Goal: Task Accomplishment & Management: Manage account settings

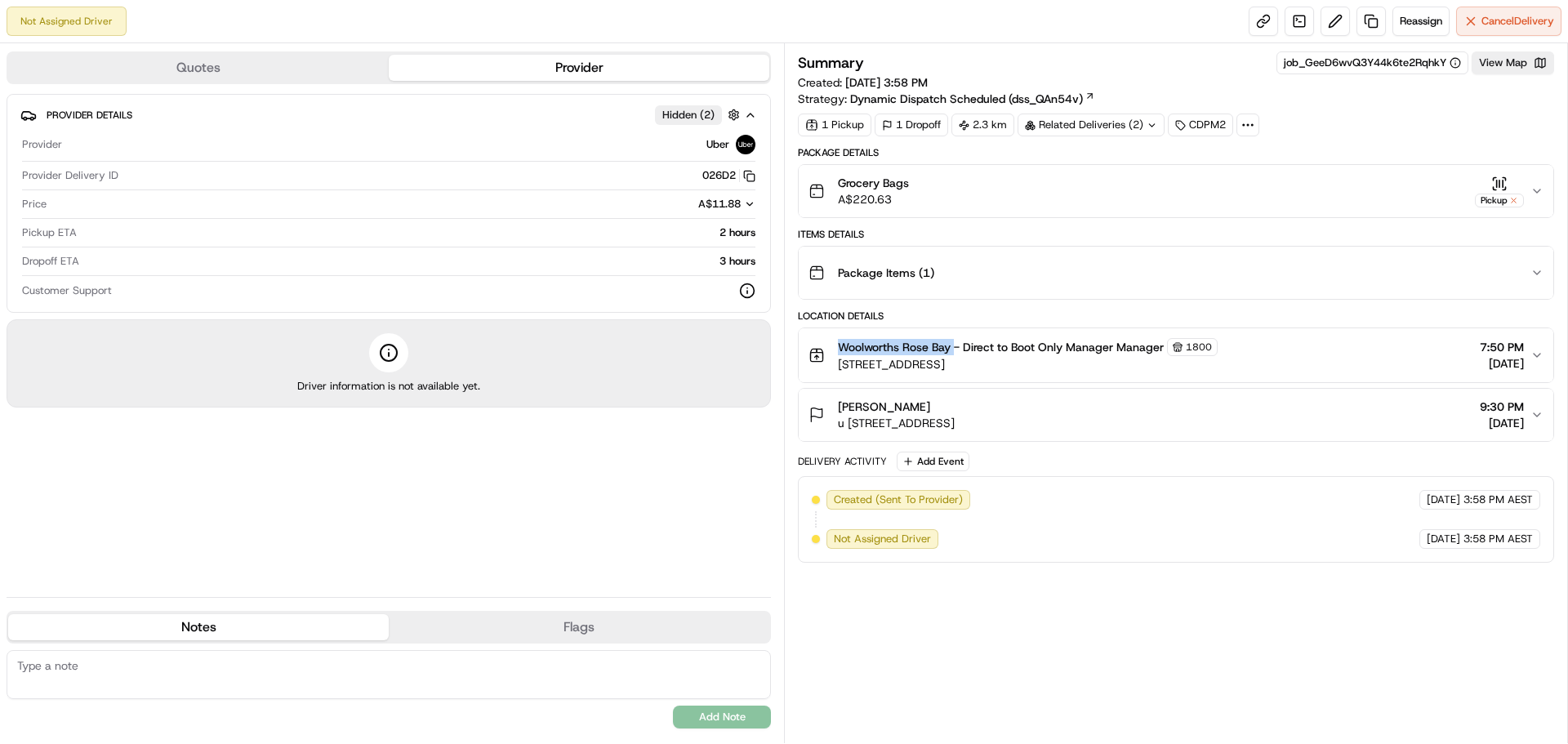
drag, startPoint x: 954, startPoint y: 346, endPoint x: 839, endPoint y: 340, distance: 115.2
click at [839, 340] on span "Woolworths Rose Bay - Direct to Boot Only Manager Manager" at bounding box center [1001, 347] width 325 height 16
copy span "Woolworths [GEOGRAPHIC_DATA]"
click at [1498, 18] on span "Cancel Delivery" at bounding box center [1517, 21] width 73 height 14
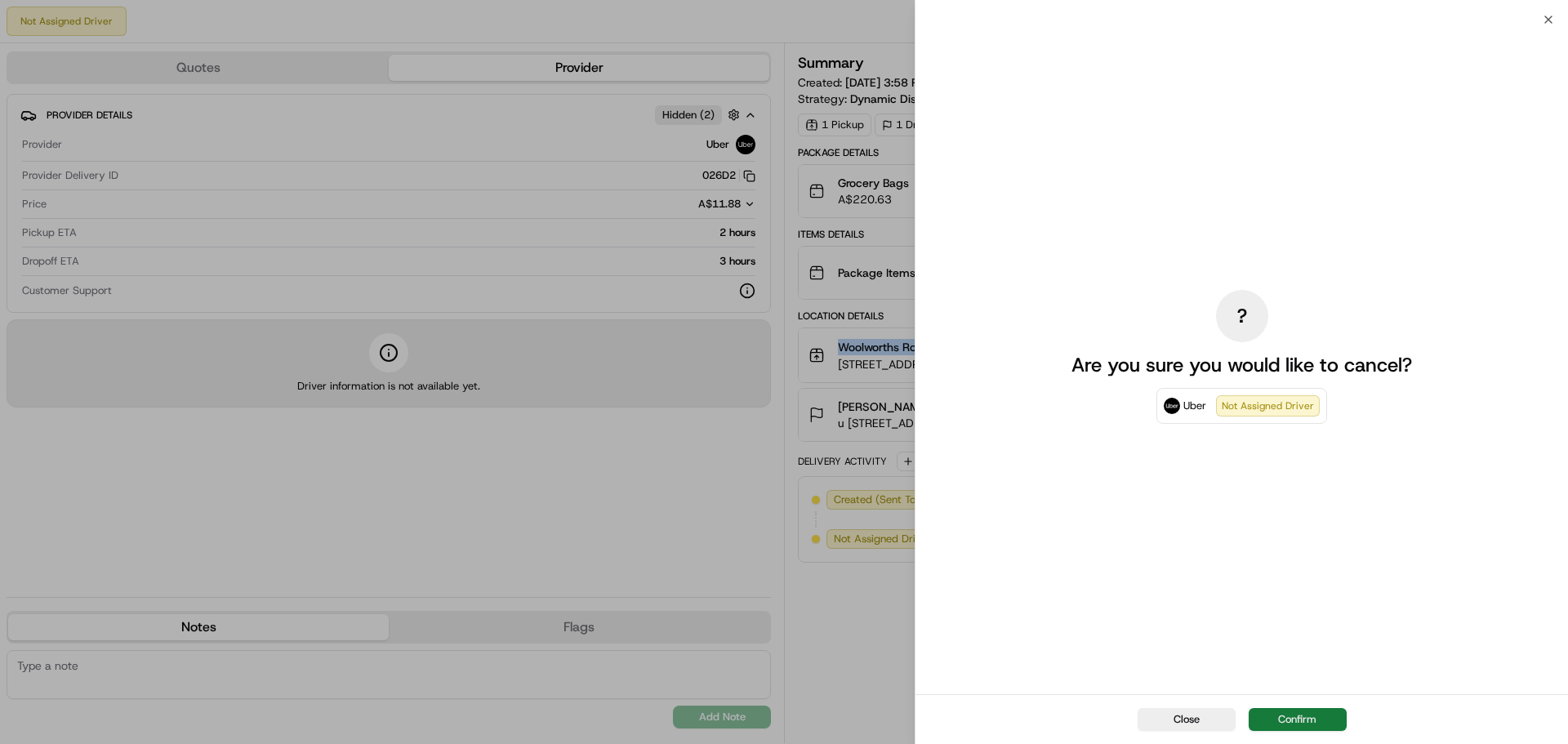
click at [1286, 721] on button "Confirm" at bounding box center [1297, 720] width 98 height 23
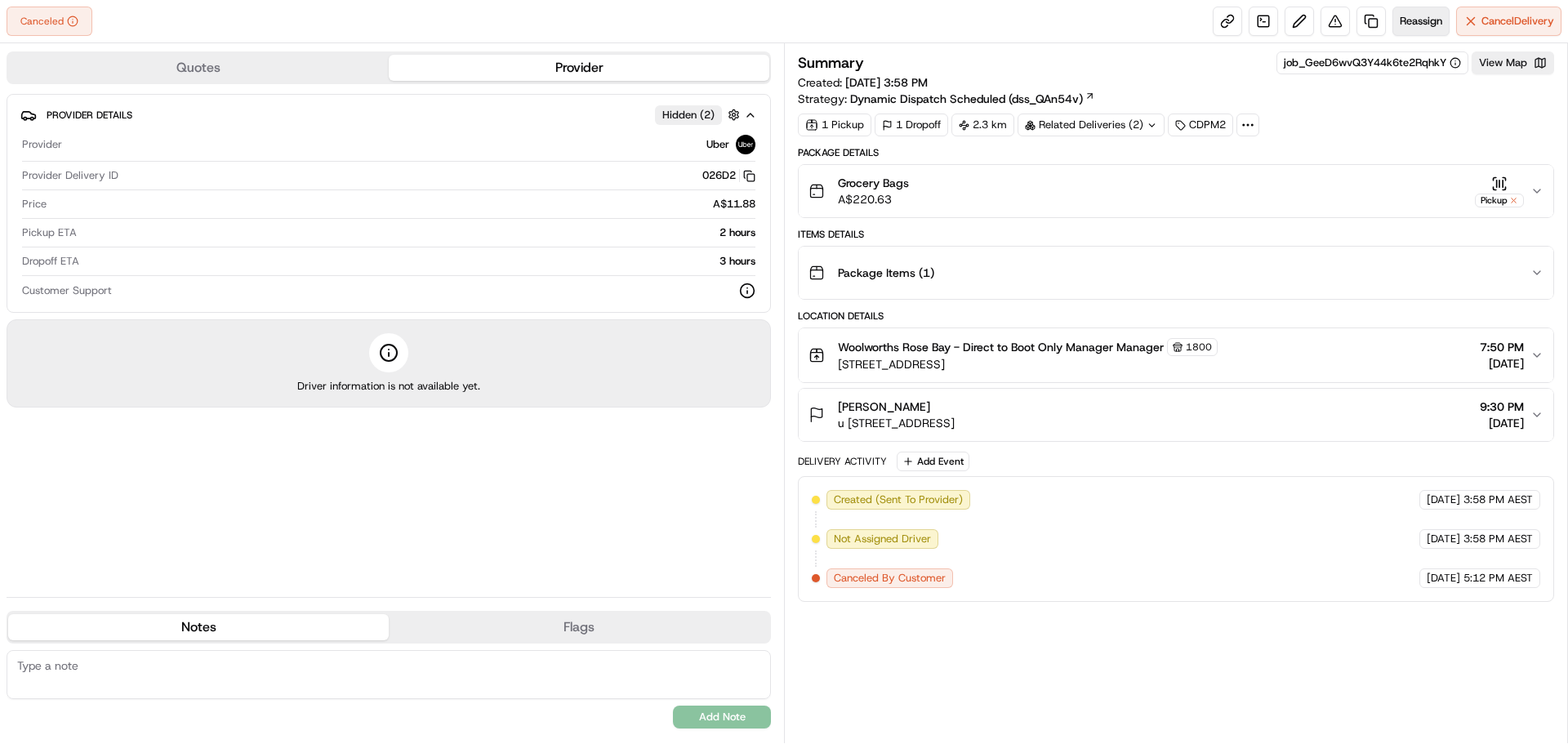
click at [1415, 23] on span "Reassign" at bounding box center [1420, 21] width 42 height 14
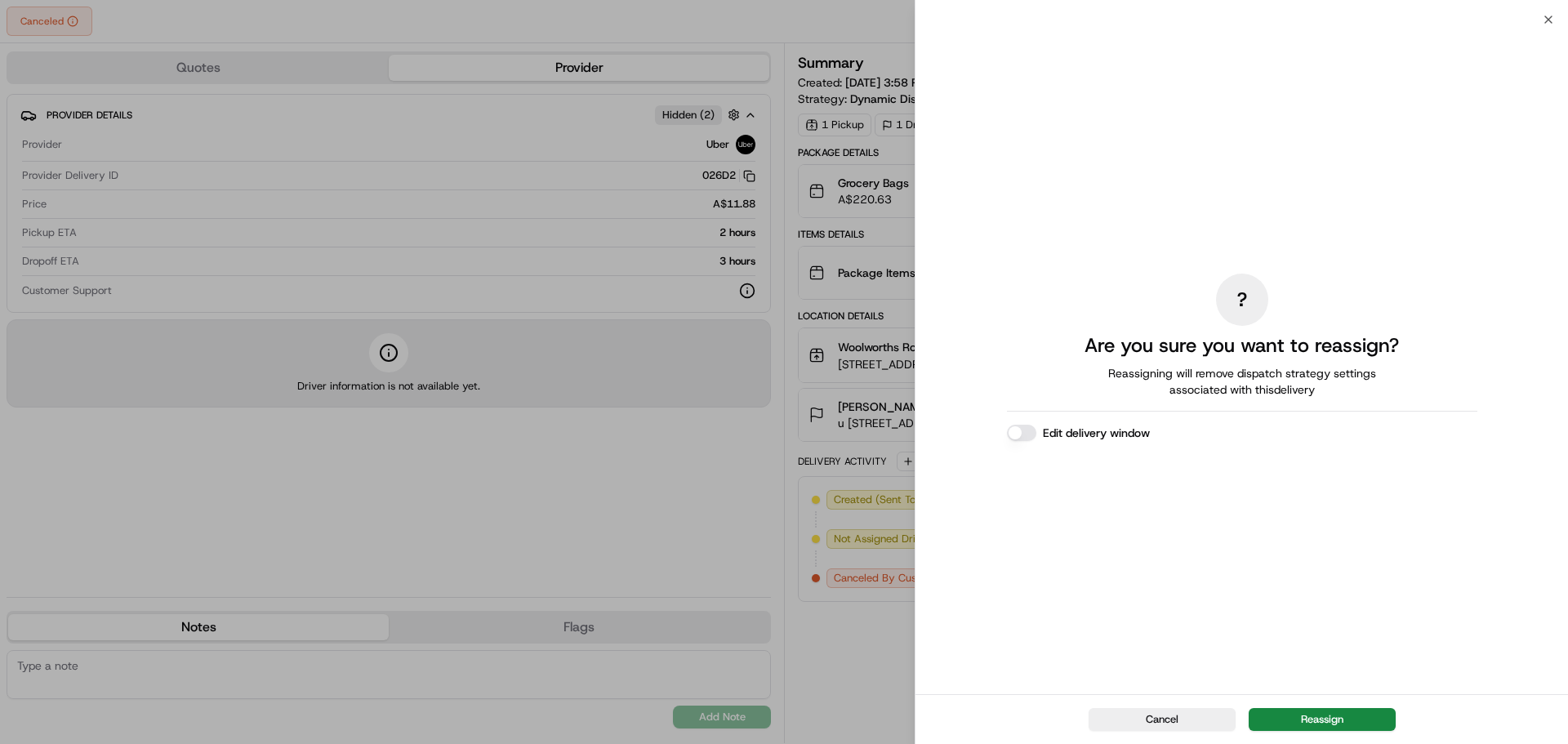
click at [1015, 435] on button "Edit delivery window" at bounding box center [1021, 433] width 30 height 16
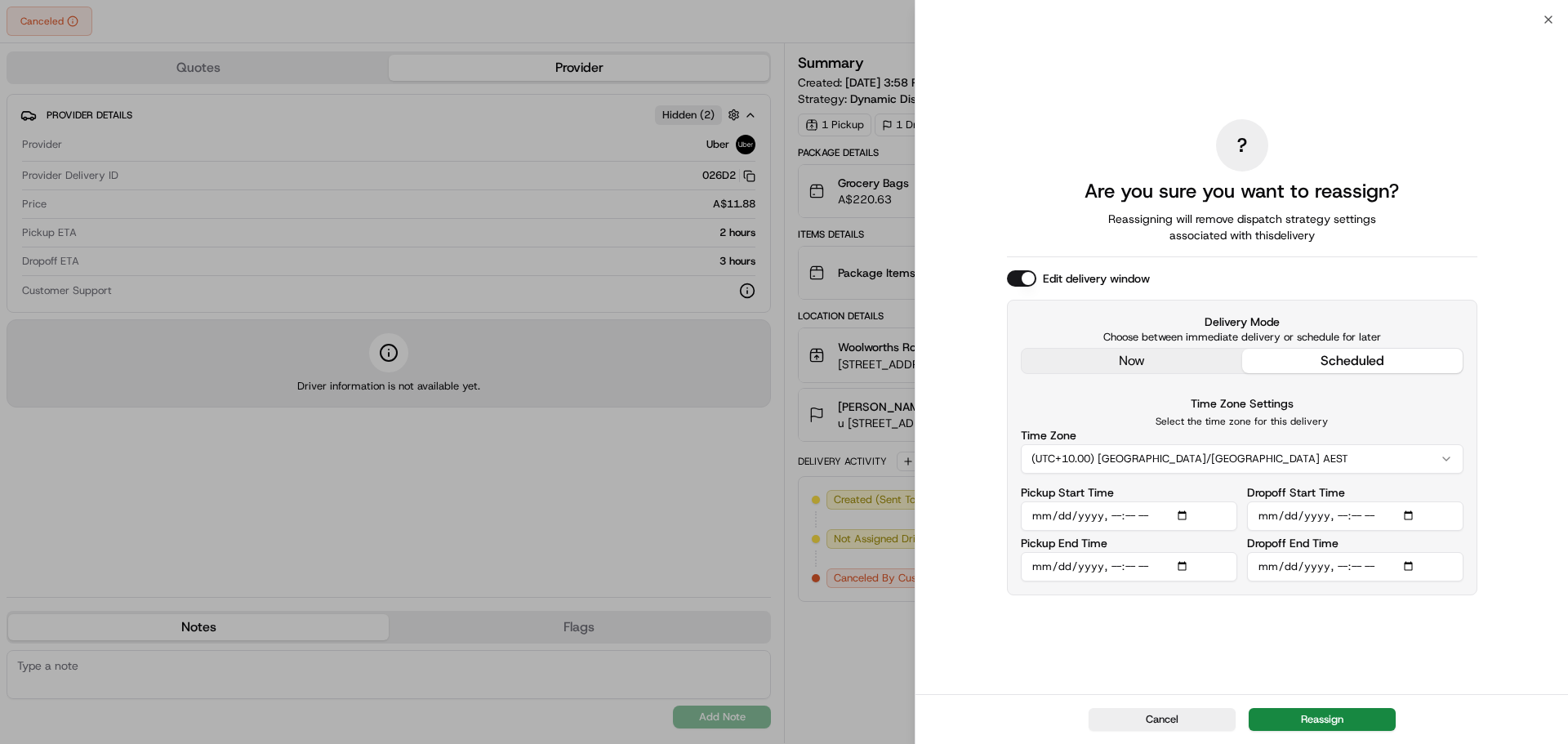
click at [1185, 517] on input "Pickup Start Time" at bounding box center [1129, 515] width 216 height 30
type input "[DATE]T21:00"
click at [1168, 616] on div "? Are you sure you want to reassign? Reassigning will remove dispatch strategy …" at bounding box center [1242, 357] width 471 height 668
click at [1185, 570] on input "Pickup End Time" at bounding box center [1129, 567] width 216 height 30
type input "[DATE]T21:10"
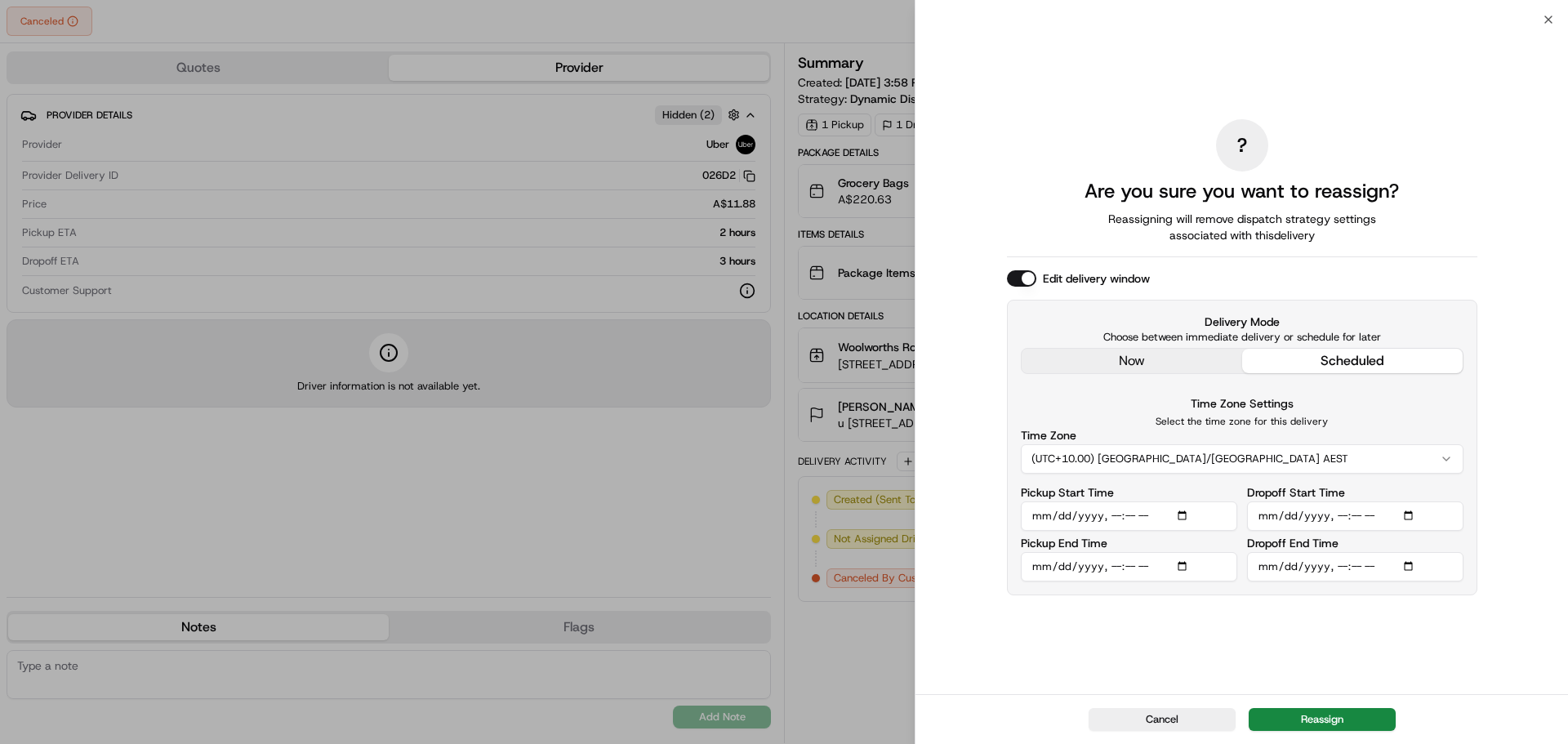
click at [1105, 641] on div "? Are you sure you want to reassign? Reassigning will remove dispatch strategy …" at bounding box center [1242, 357] width 471 height 668
click at [1409, 511] on input "Dropoff Start Time" at bounding box center [1355, 515] width 216 height 30
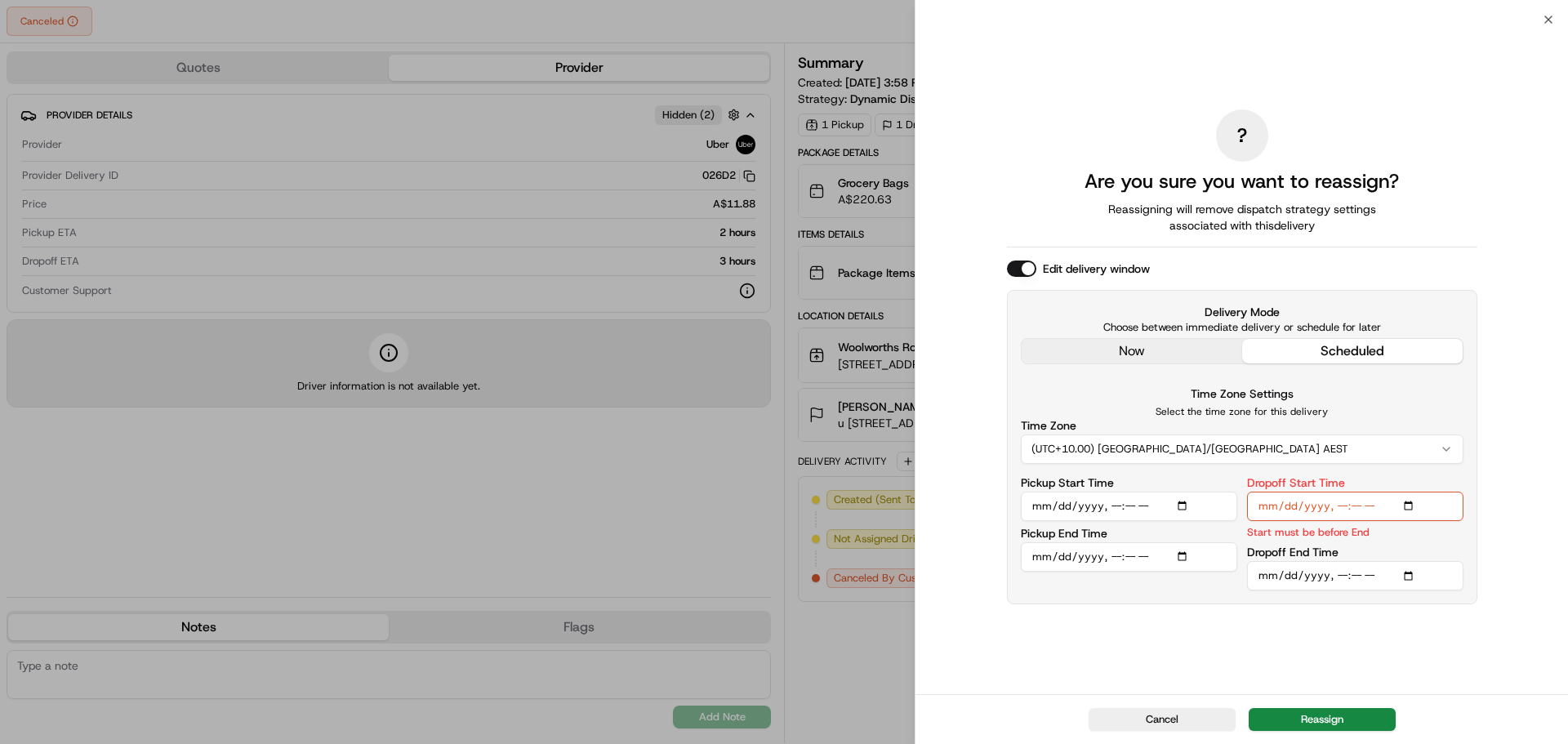
type input "[DATE]T22:00"
click at [1404, 577] on input "Dropoff End Time" at bounding box center [1355, 575] width 216 height 30
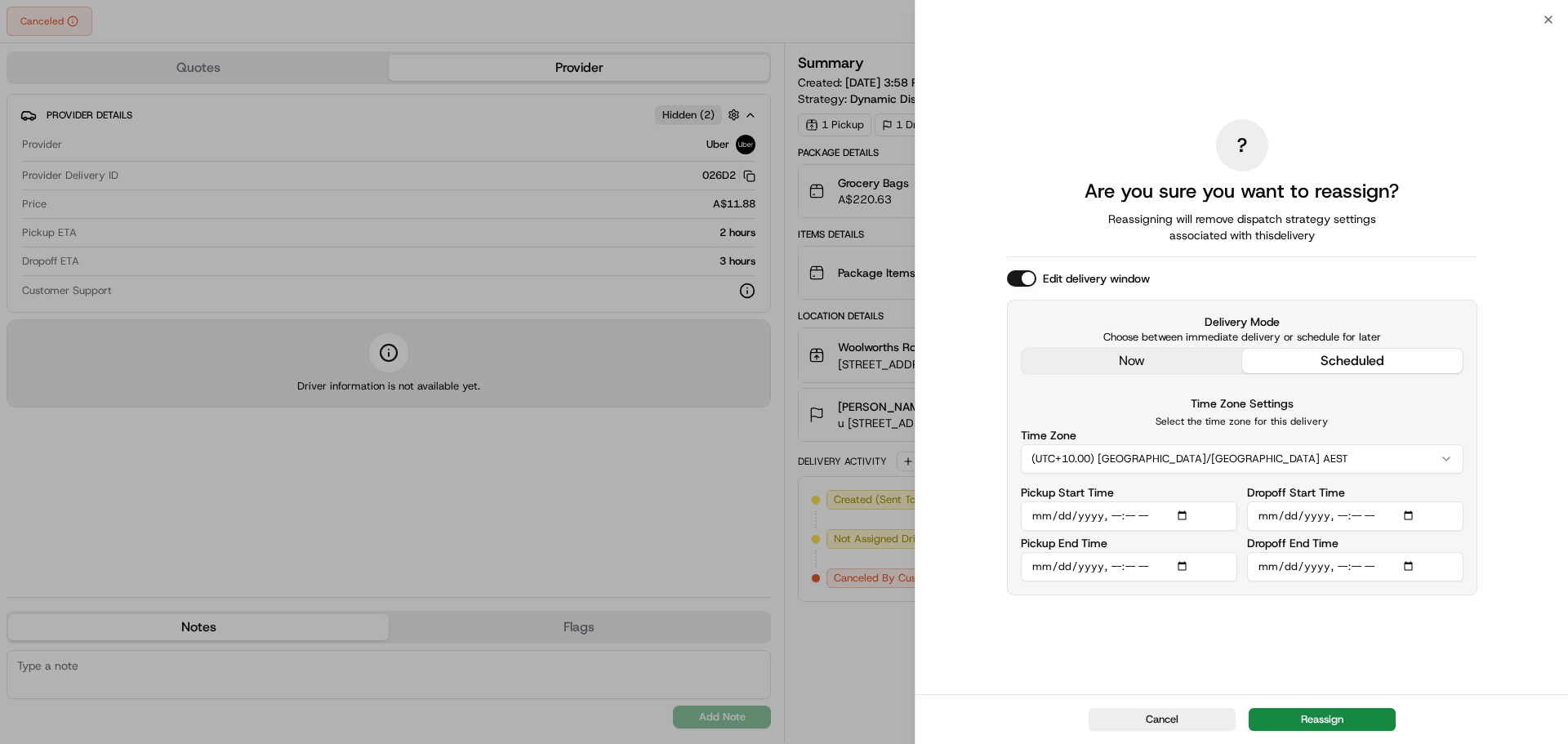
type input "[DATE]T22:10"
click at [1461, 610] on div "? Are you sure you want to reassign? Reassigning will remove dispatch strategy …" at bounding box center [1242, 357] width 471 height 668
click at [1328, 719] on button "Reassign" at bounding box center [1322, 720] width 147 height 23
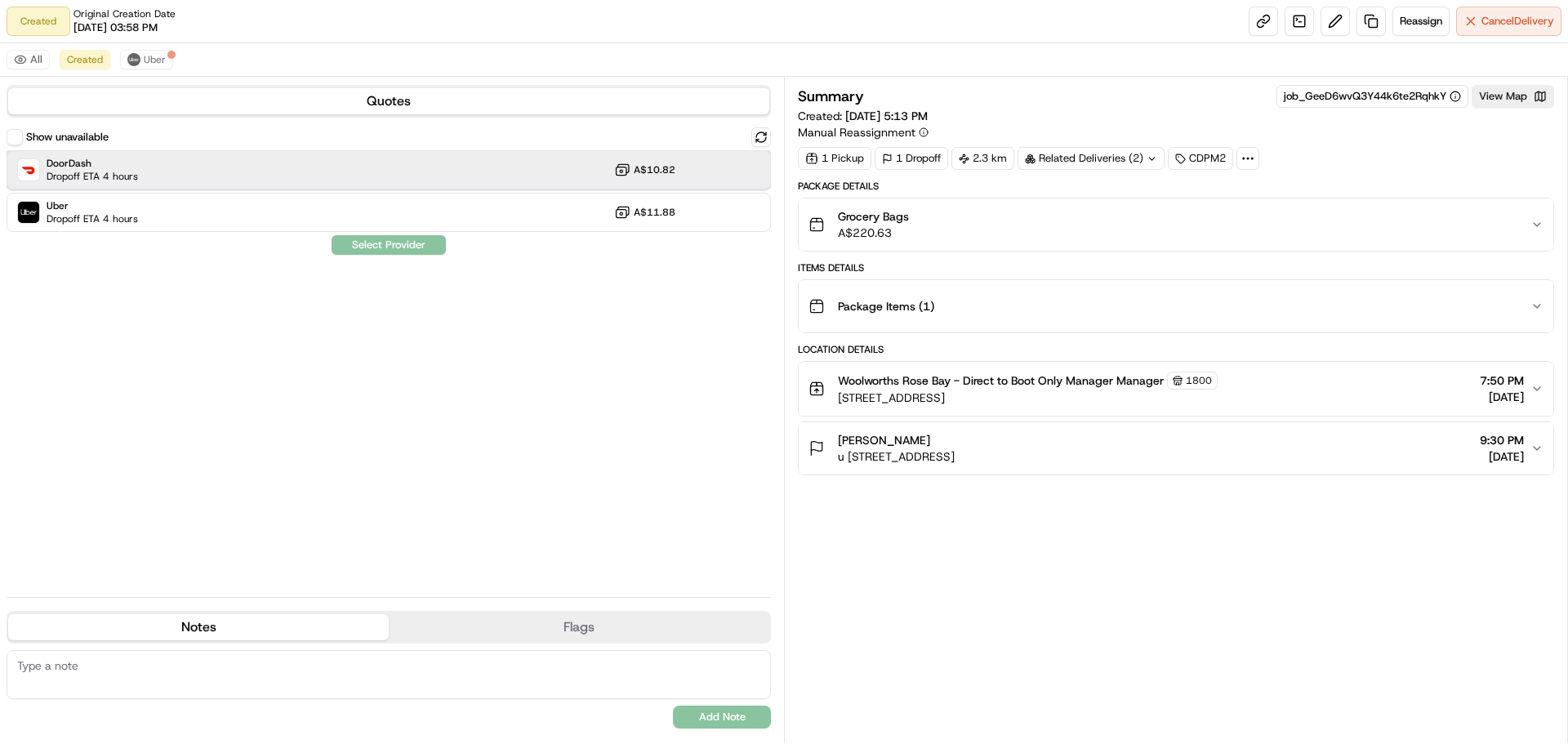
click at [149, 177] on div "DoorDash Dropoff ETA 4 hours A$10.82" at bounding box center [388, 170] width 765 height 39
click at [414, 244] on button "Assign Provider" at bounding box center [388, 245] width 116 height 20
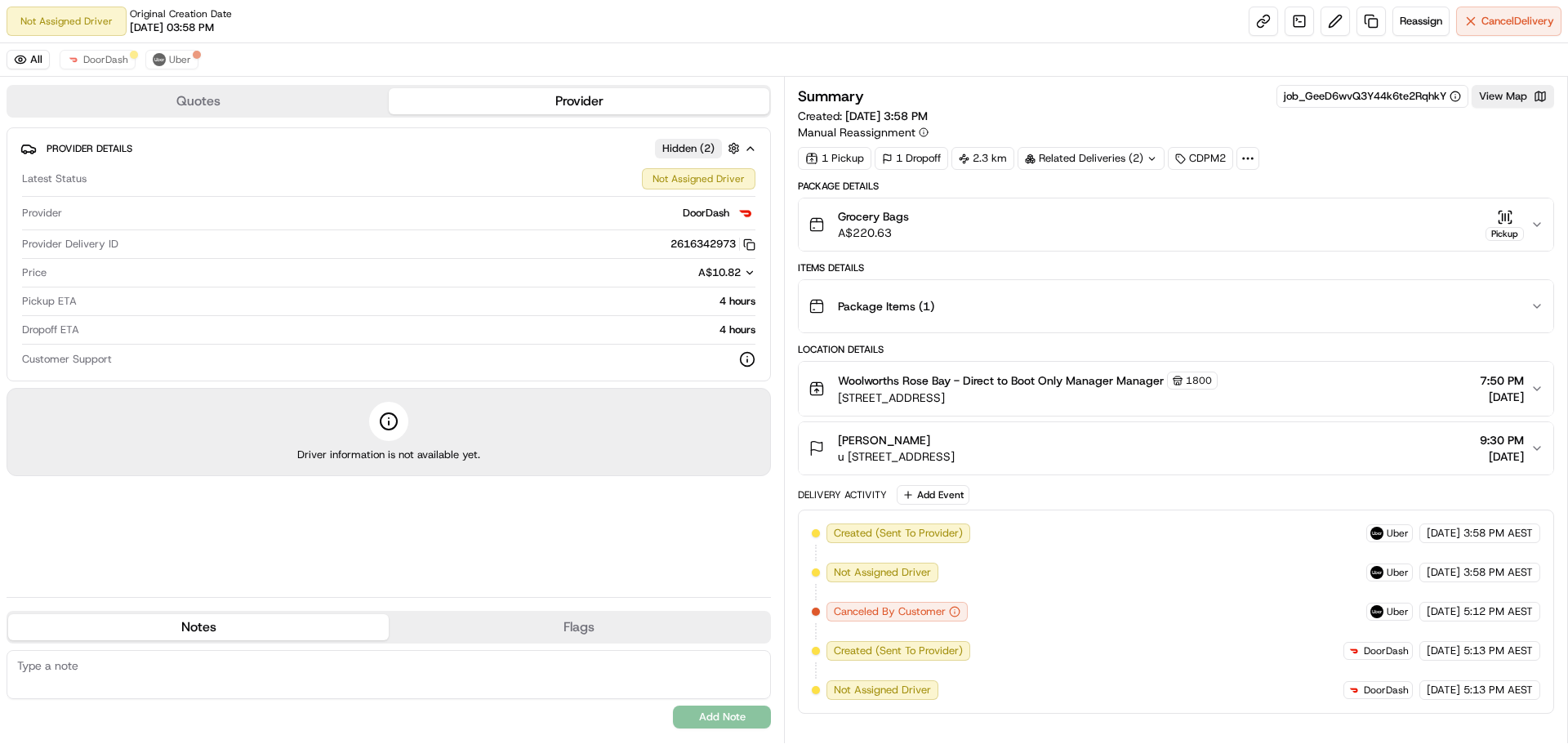
click at [541, 295] on div "4 hours" at bounding box center [420, 301] width 672 height 14
